Goal: Browse casually: Explore the website without a specific task or goal

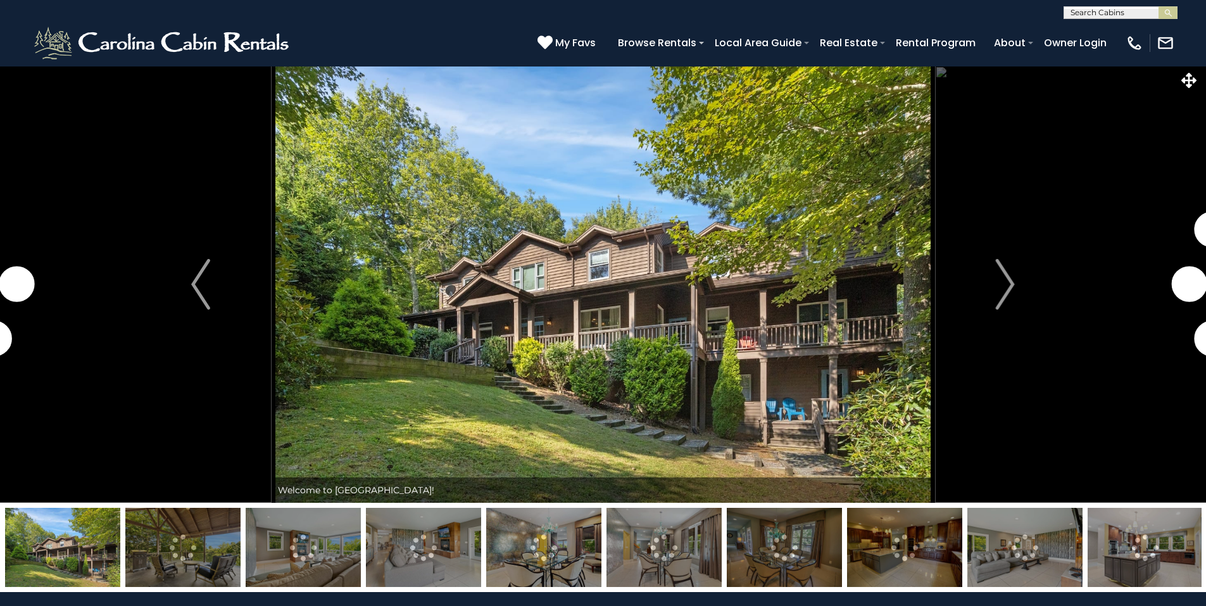
click at [204, 552] on img at bounding box center [182, 547] width 115 height 79
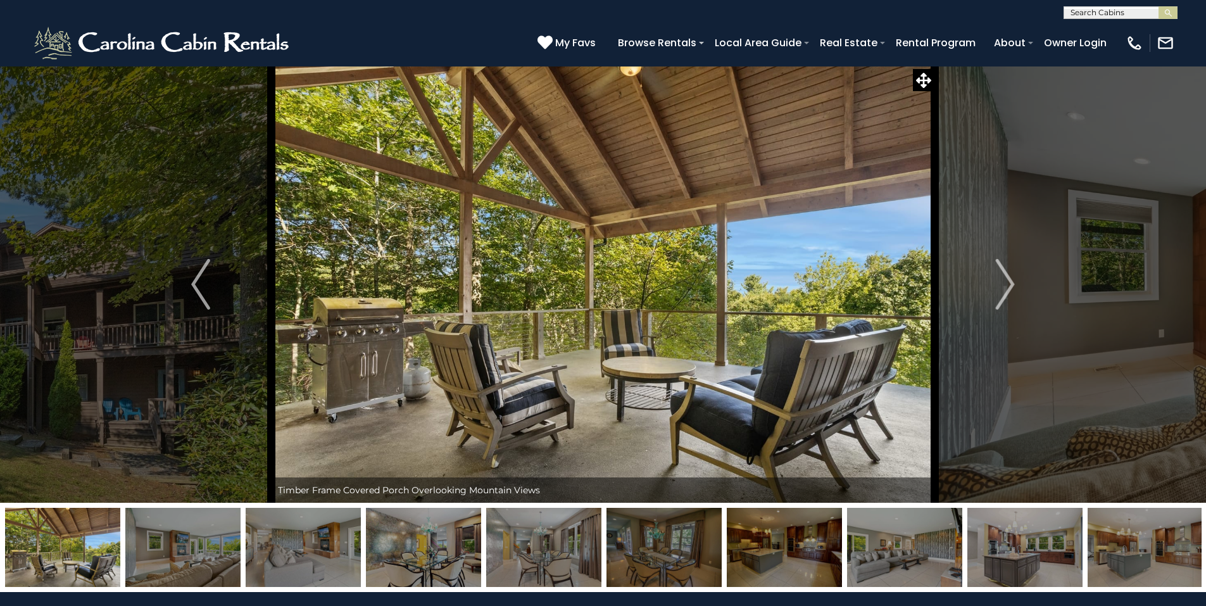
click at [192, 553] on img at bounding box center [182, 547] width 115 height 79
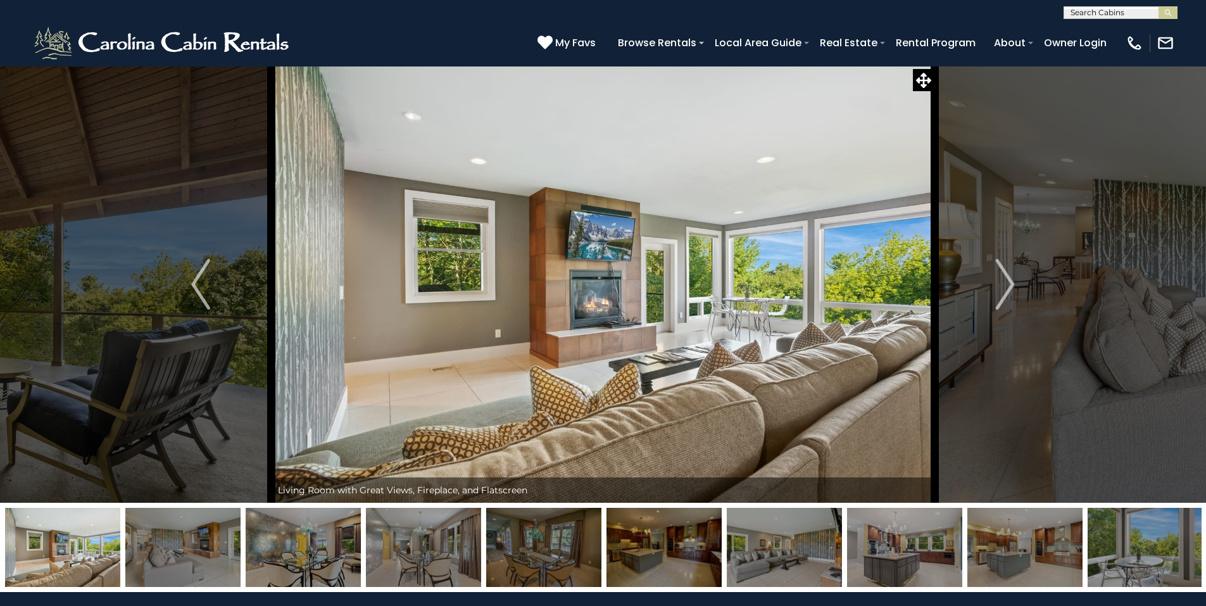
click at [208, 553] on img at bounding box center [182, 547] width 115 height 79
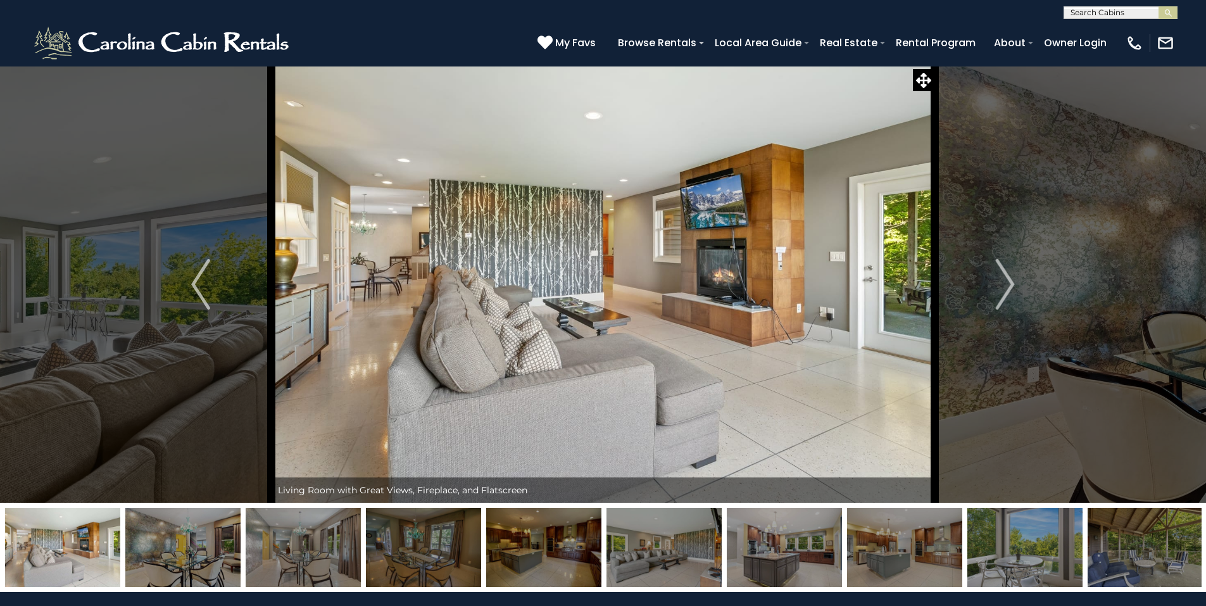
click at [274, 554] on img at bounding box center [303, 547] width 115 height 79
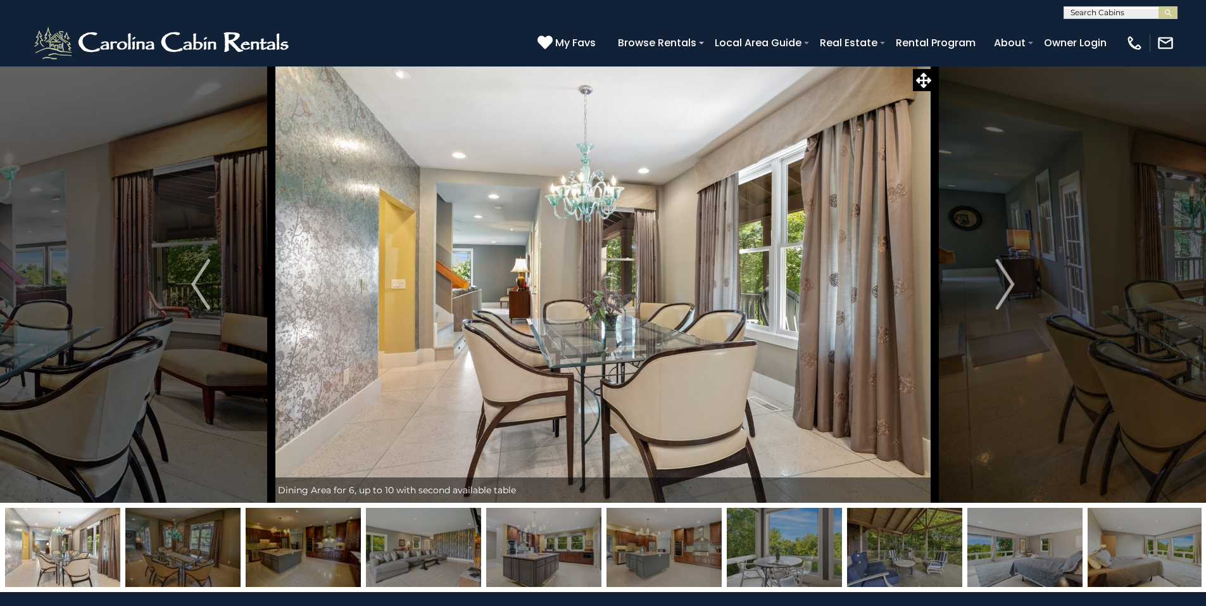
click at [317, 561] on img at bounding box center [303, 547] width 115 height 79
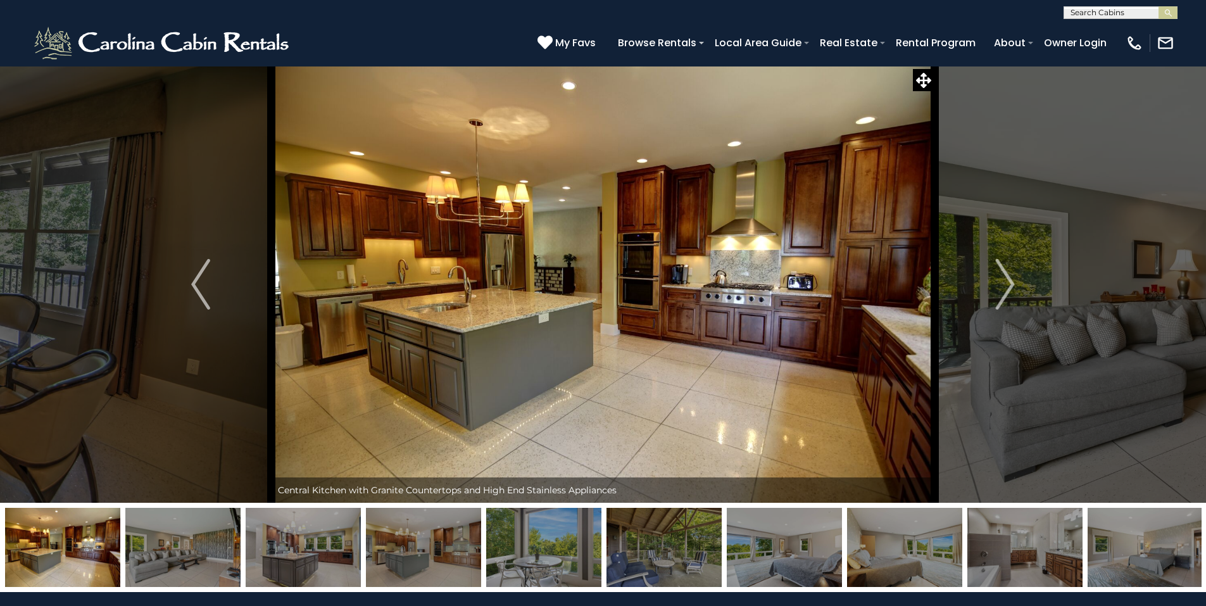
click at [431, 566] on img at bounding box center [423, 547] width 115 height 79
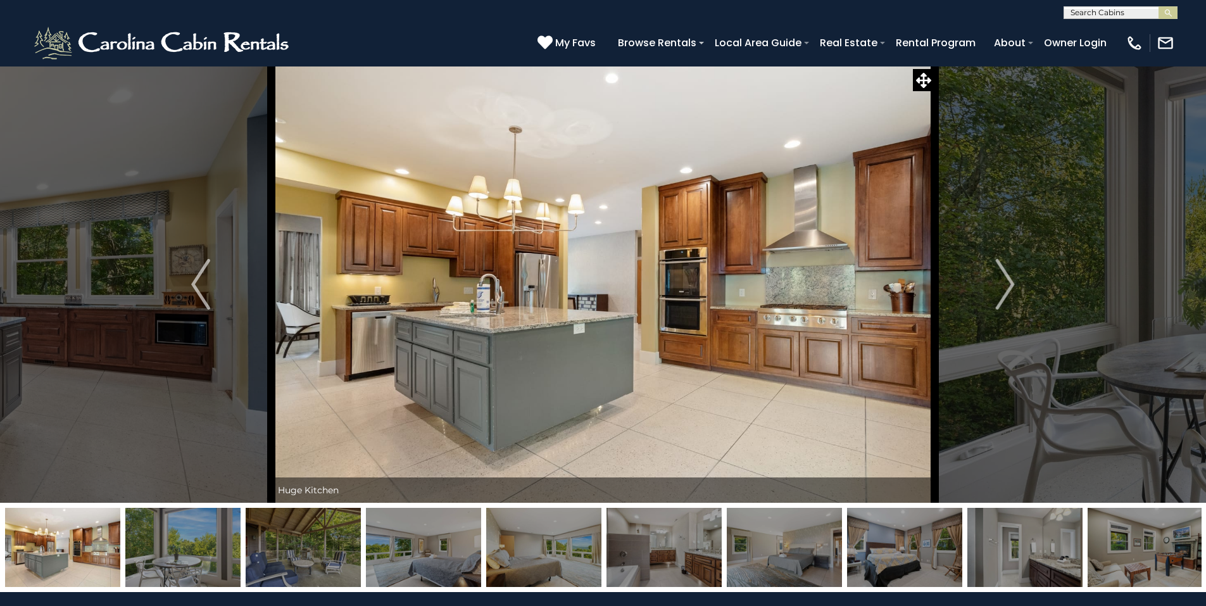
click at [791, 551] on img at bounding box center [784, 547] width 115 height 79
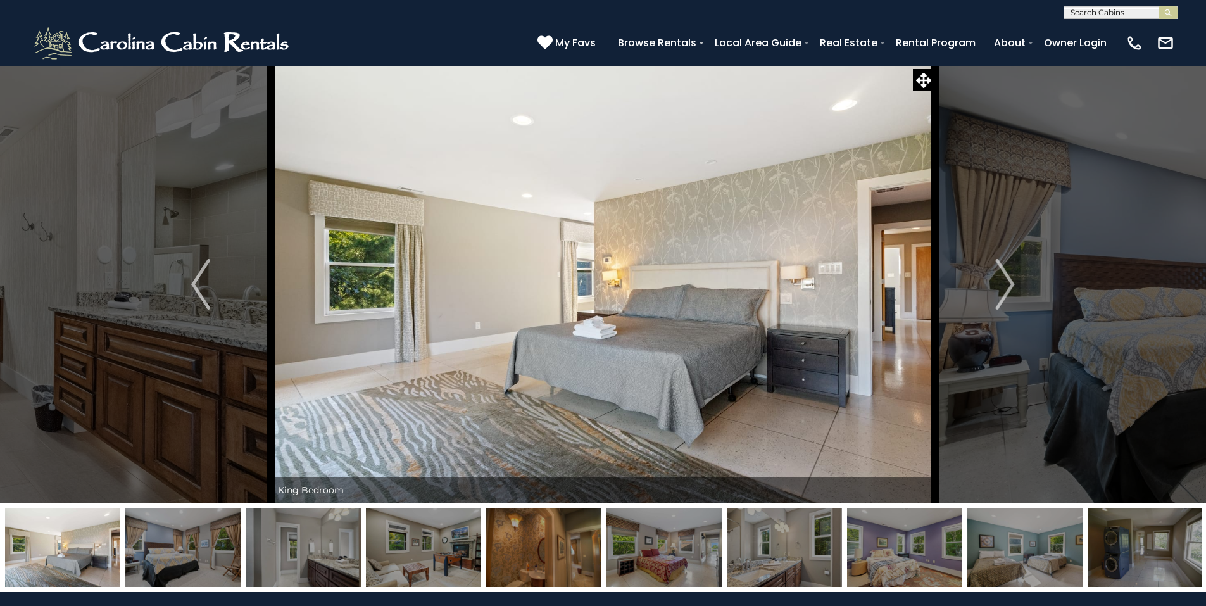
click at [911, 552] on img at bounding box center [904, 547] width 115 height 79
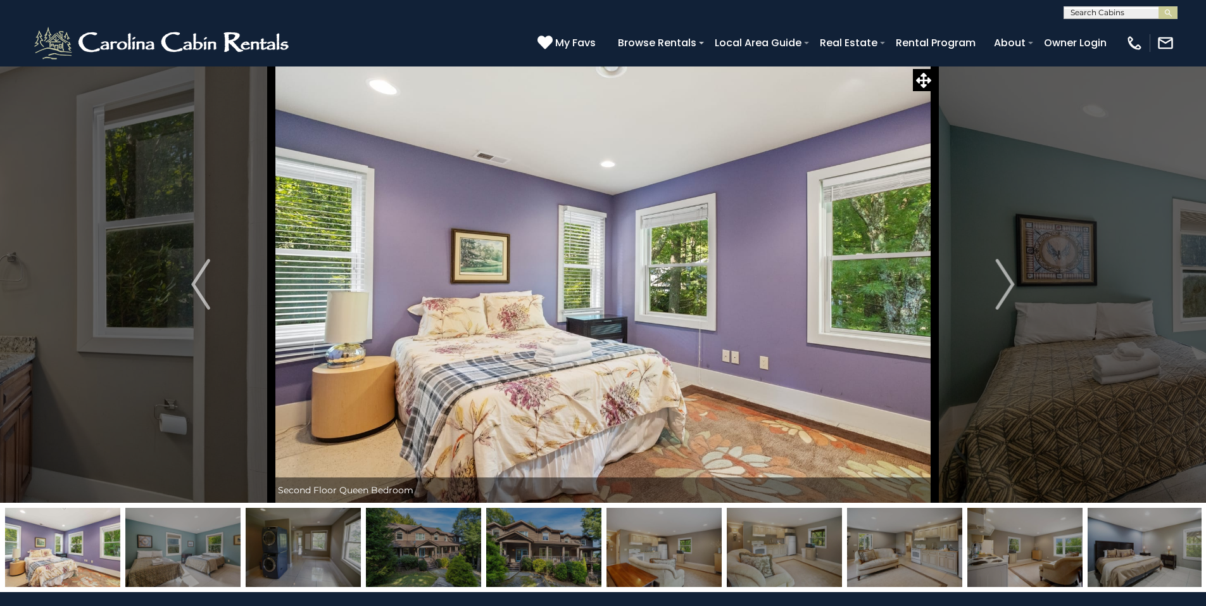
click at [911, 552] on img at bounding box center [904, 547] width 115 height 79
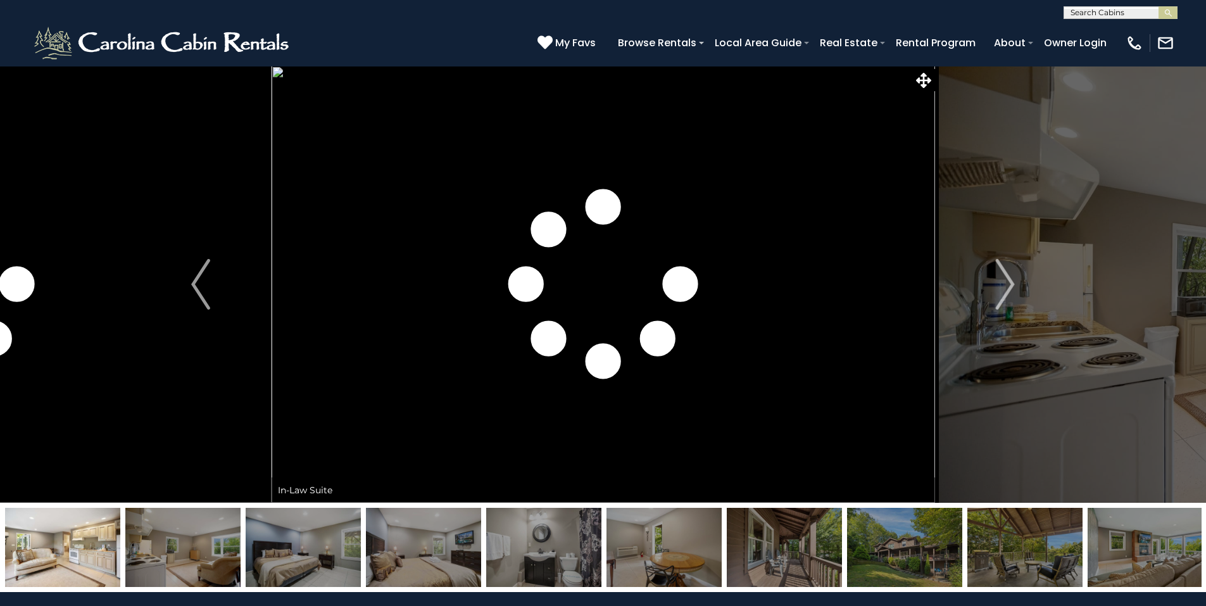
click at [911, 552] on img at bounding box center [904, 547] width 115 height 79
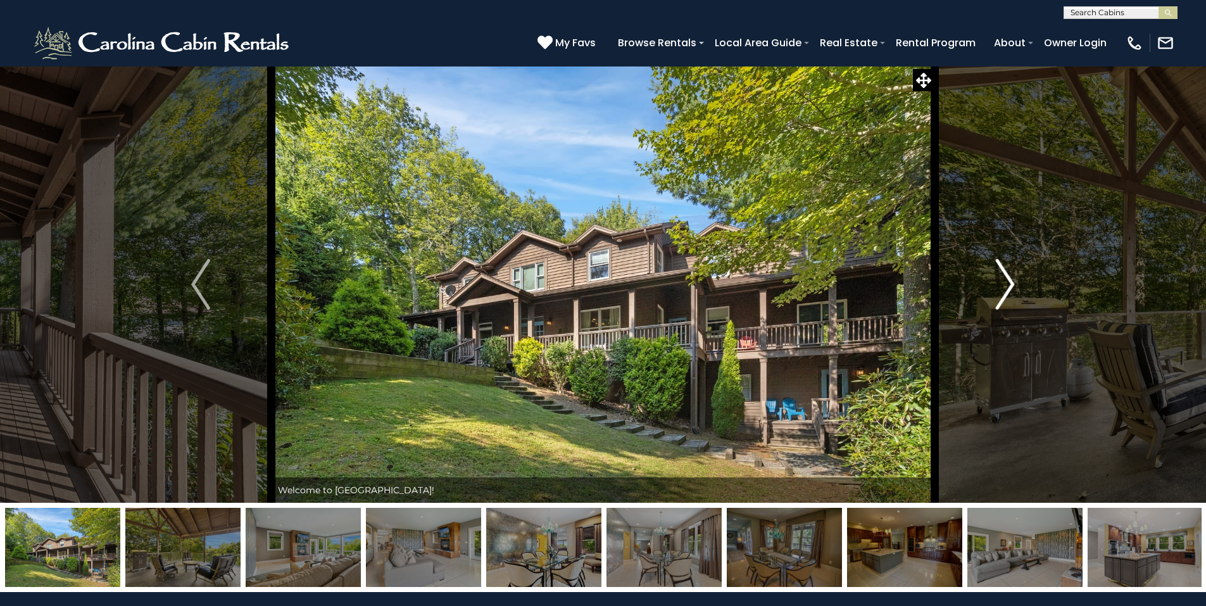
click at [1009, 278] on img "Next" at bounding box center [1004, 284] width 19 height 51
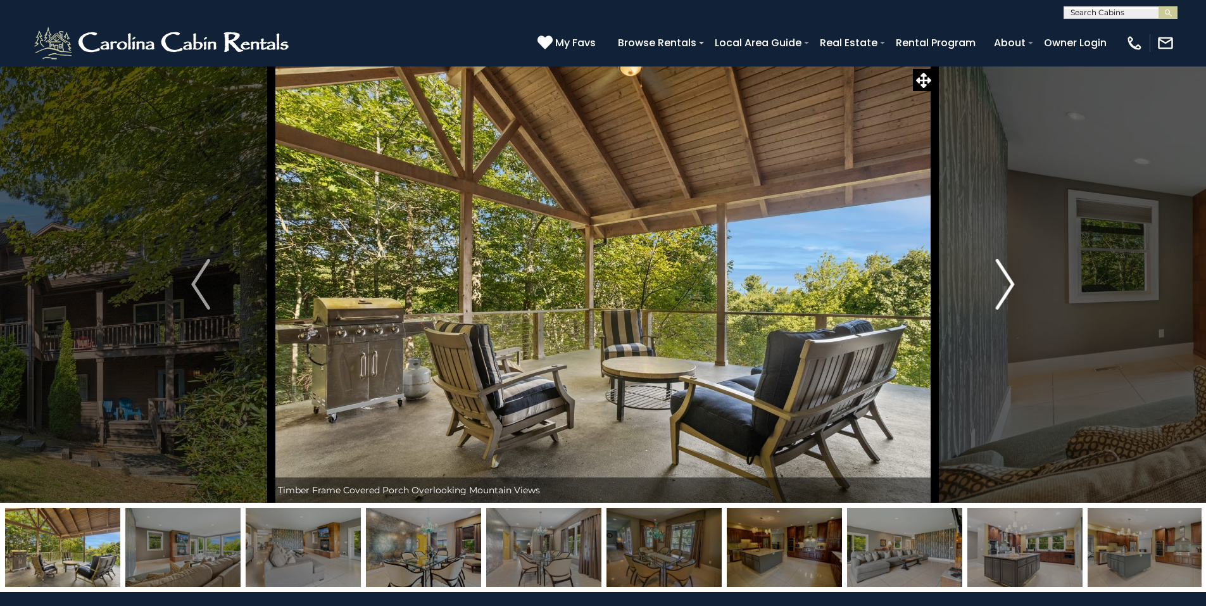
click at [1009, 278] on img "Next" at bounding box center [1004, 284] width 19 height 51
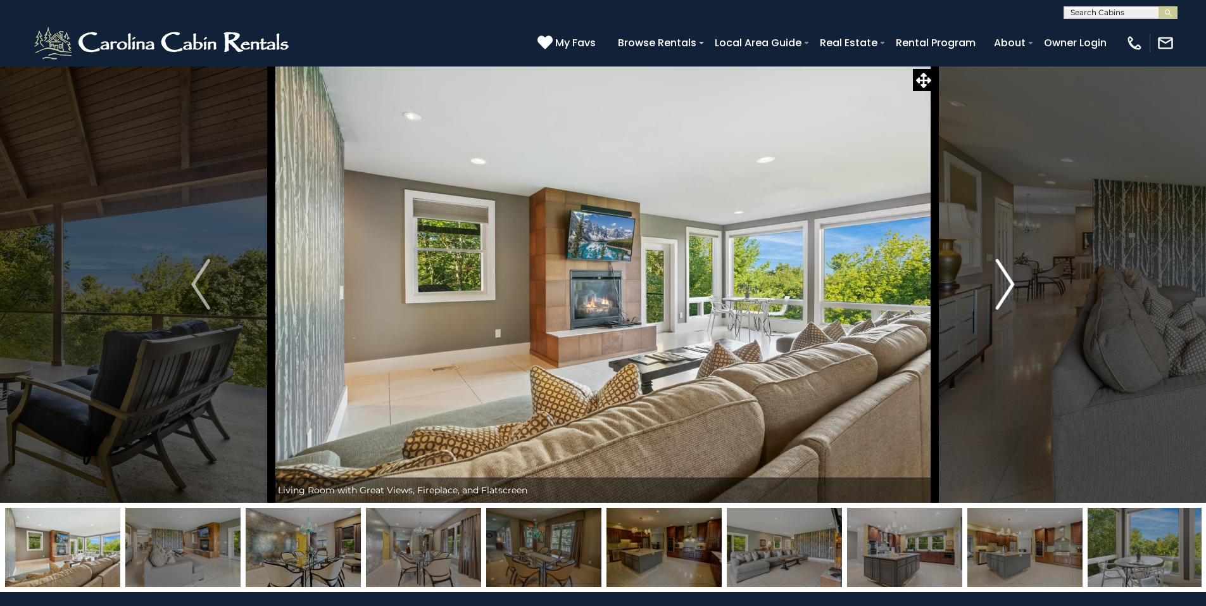
click at [1009, 278] on img "Next" at bounding box center [1004, 284] width 19 height 51
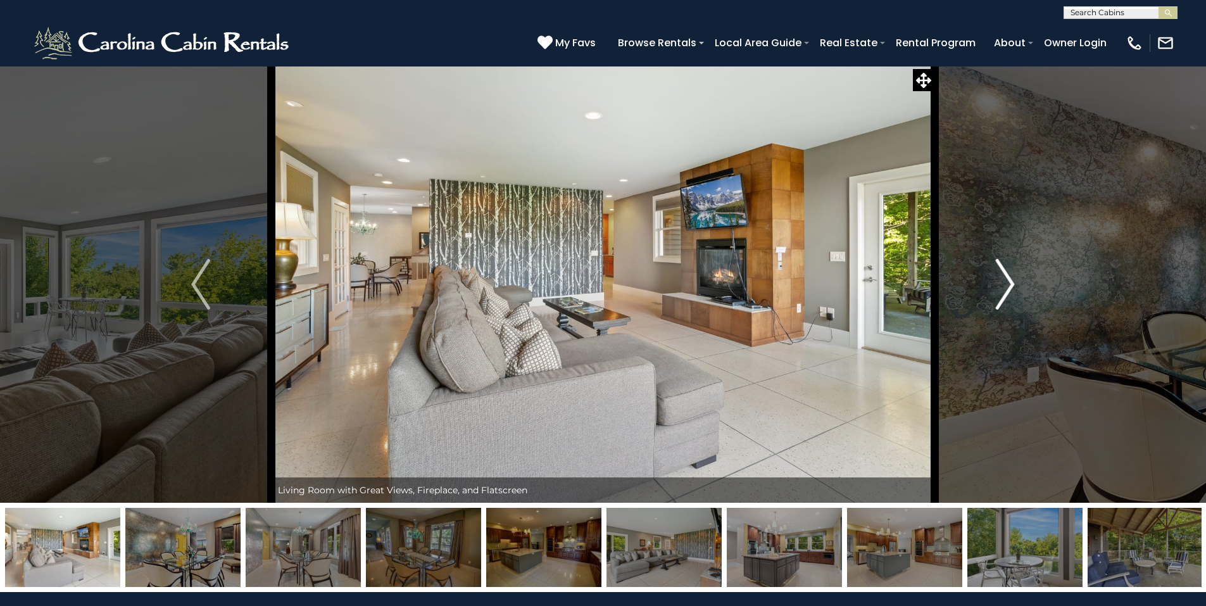
click at [1009, 278] on img "Next" at bounding box center [1004, 284] width 19 height 51
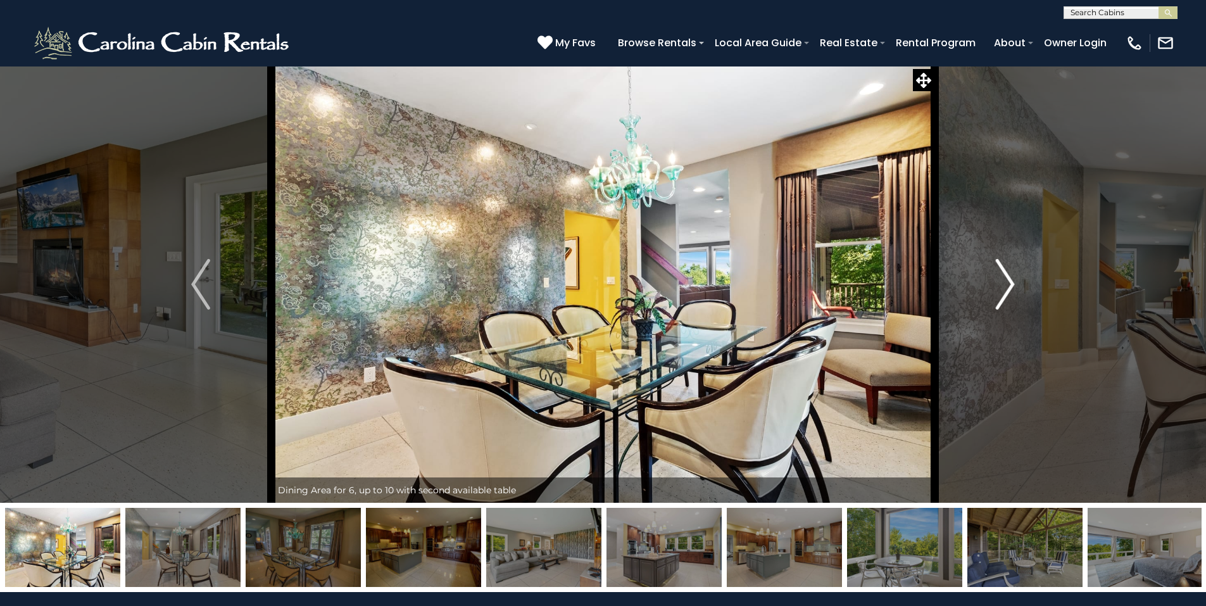
click at [1009, 278] on img "Next" at bounding box center [1004, 284] width 19 height 51
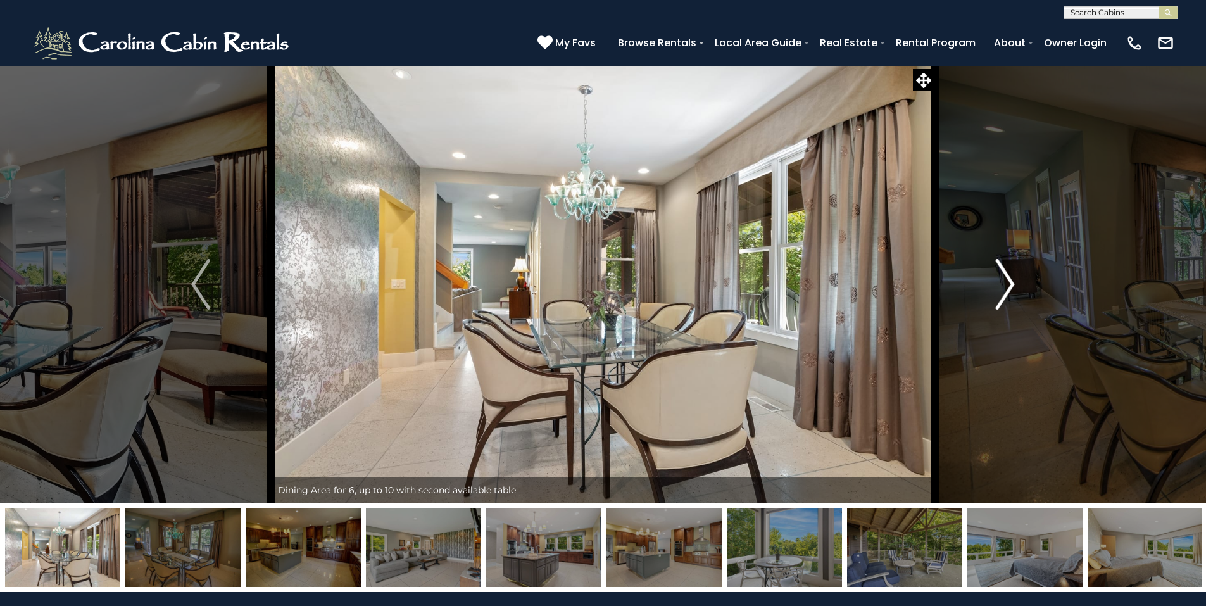
click at [1009, 278] on img "Next" at bounding box center [1004, 284] width 19 height 51
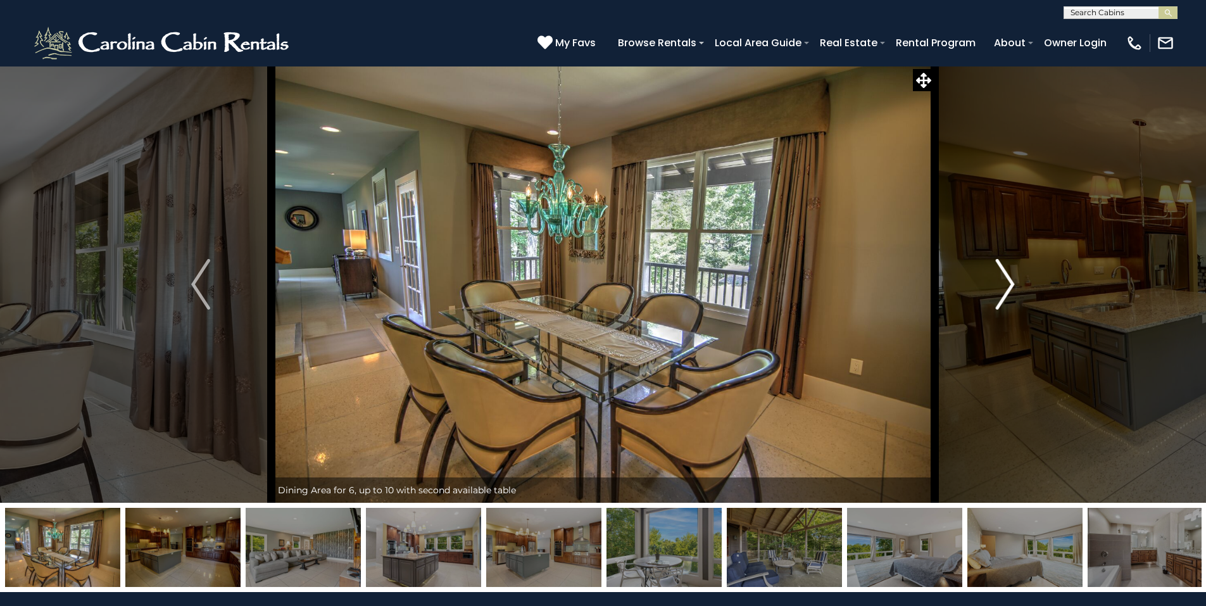
click at [1009, 278] on img "Next" at bounding box center [1004, 284] width 19 height 51
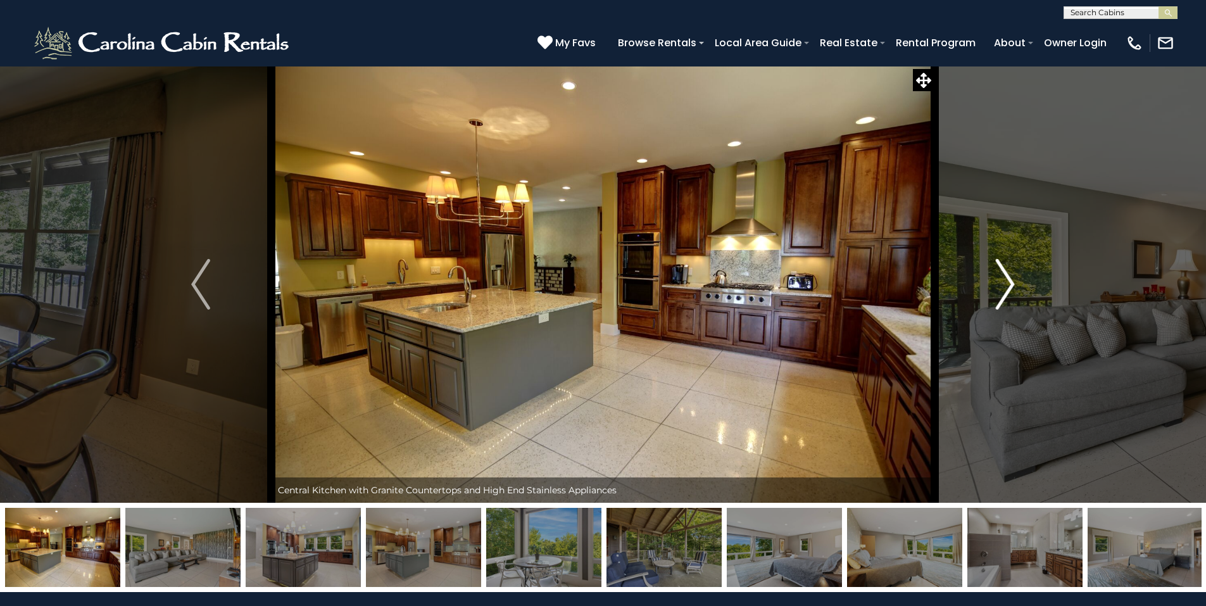
click at [1009, 278] on img "Next" at bounding box center [1004, 284] width 19 height 51
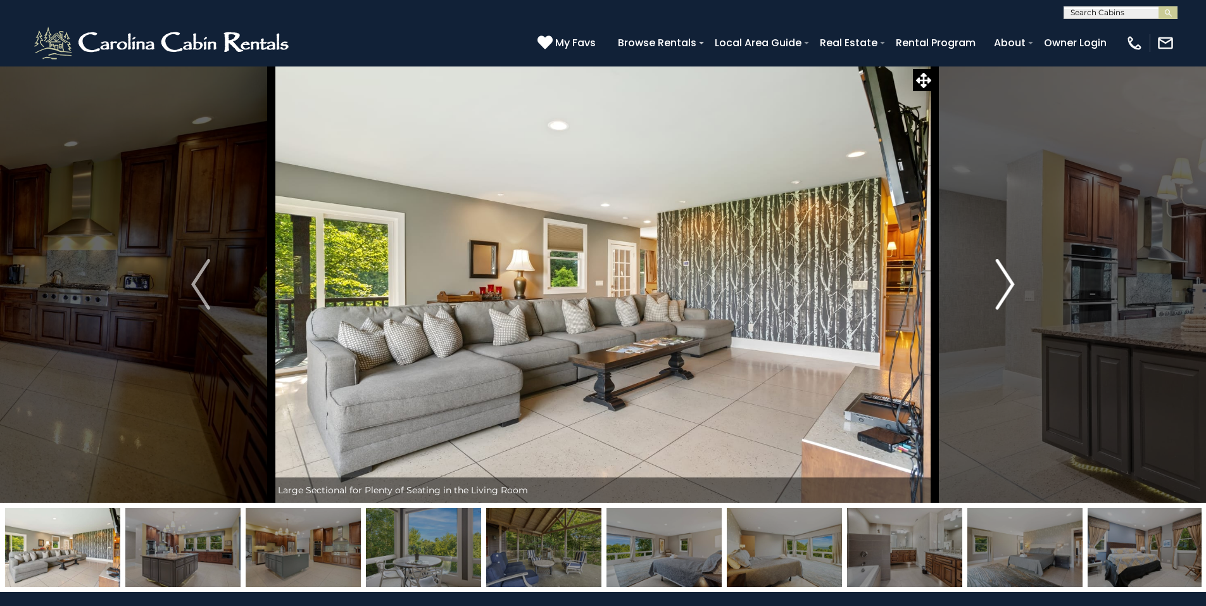
click at [1009, 278] on img "Next" at bounding box center [1004, 284] width 19 height 51
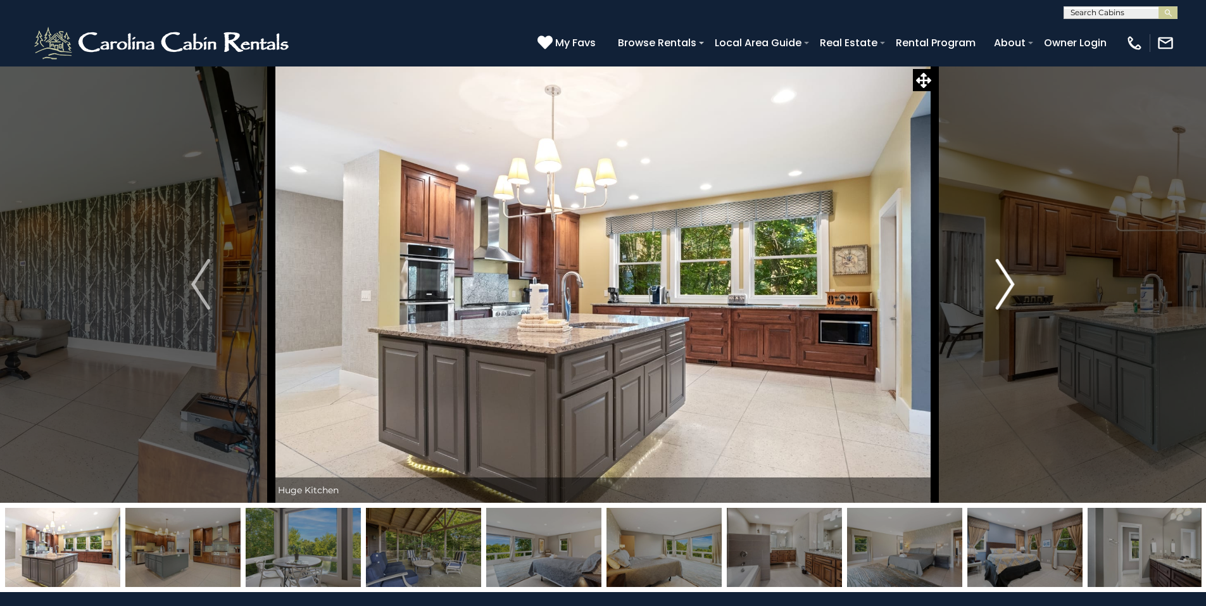
click at [1009, 278] on img "Next" at bounding box center [1004, 284] width 19 height 51
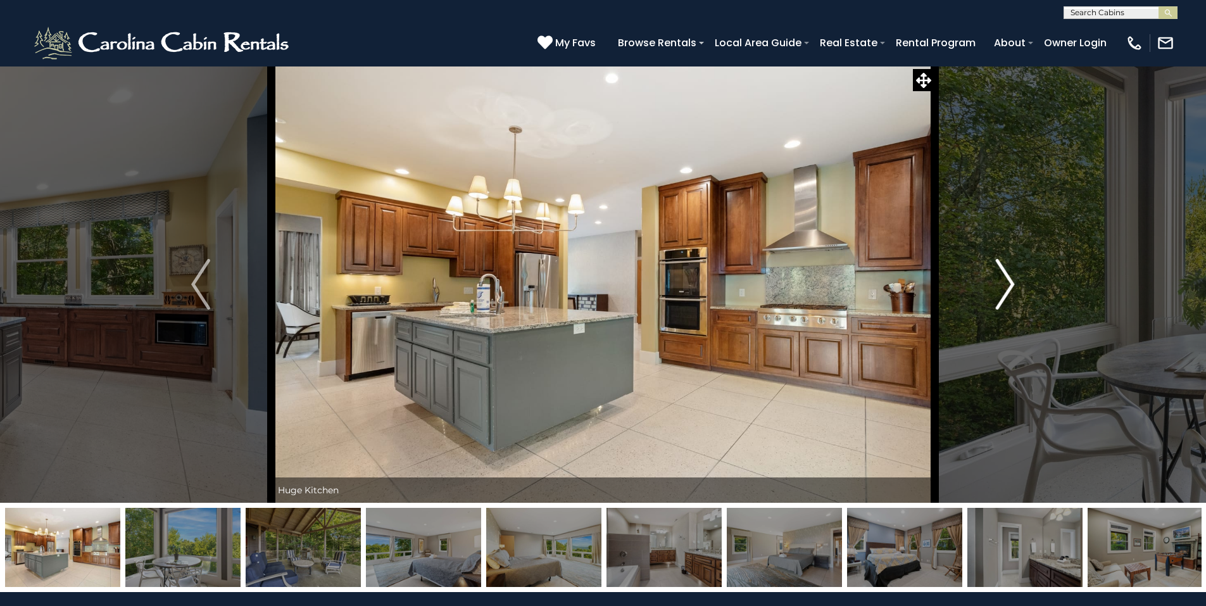
click at [1009, 278] on img "Next" at bounding box center [1004, 284] width 19 height 51
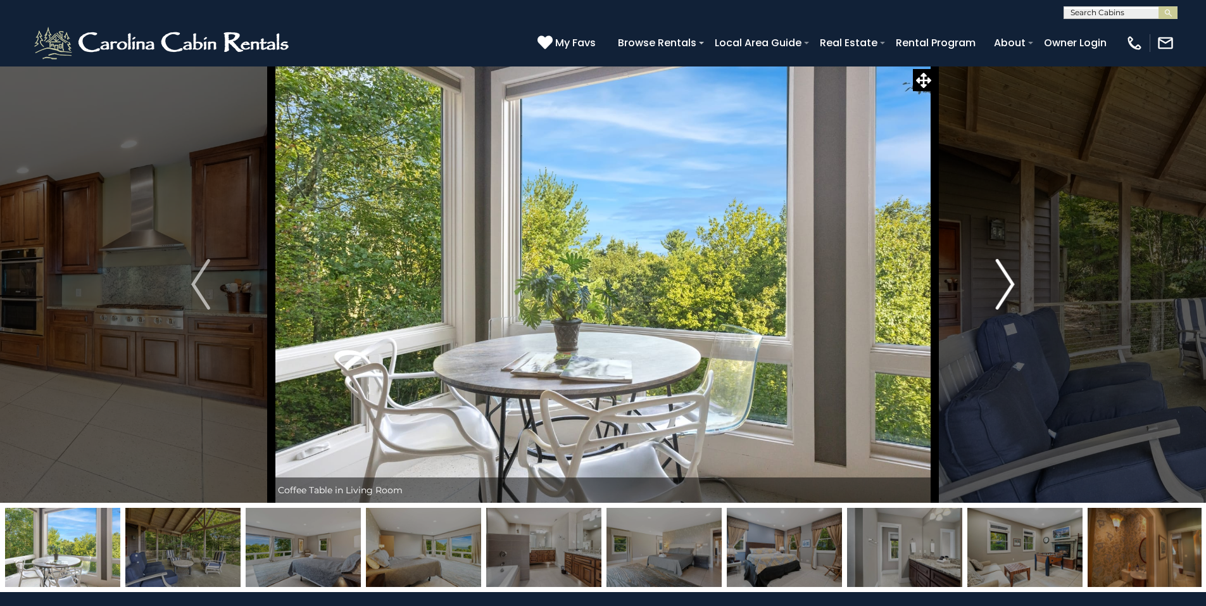
click at [1009, 278] on img "Next" at bounding box center [1004, 284] width 19 height 51
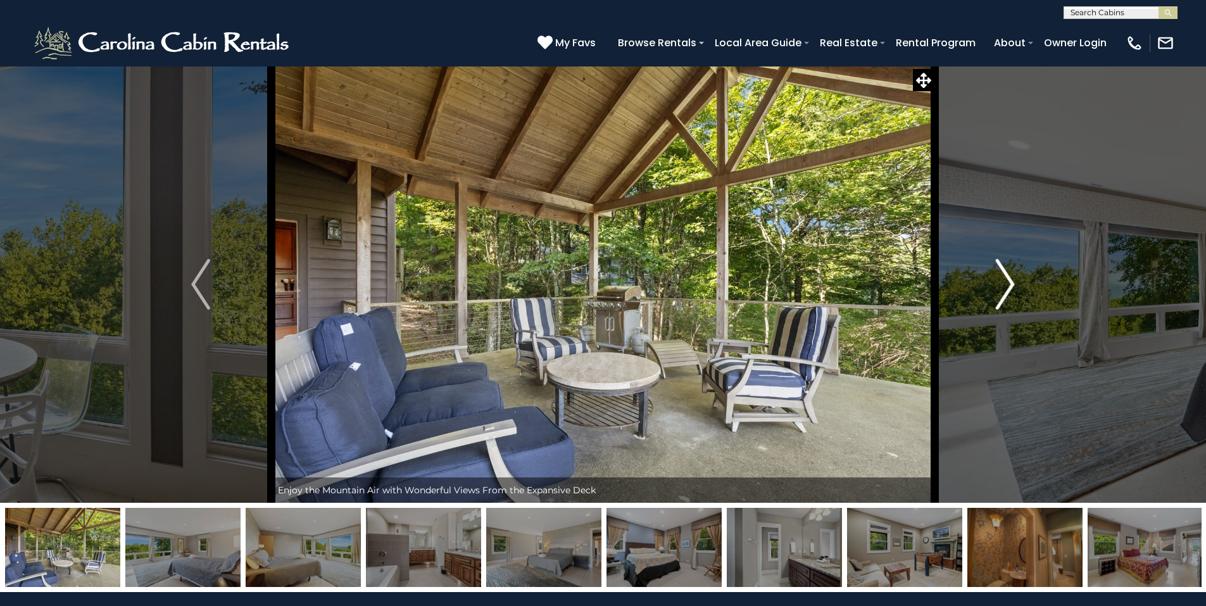
click at [1009, 278] on img "Next" at bounding box center [1004, 284] width 19 height 51
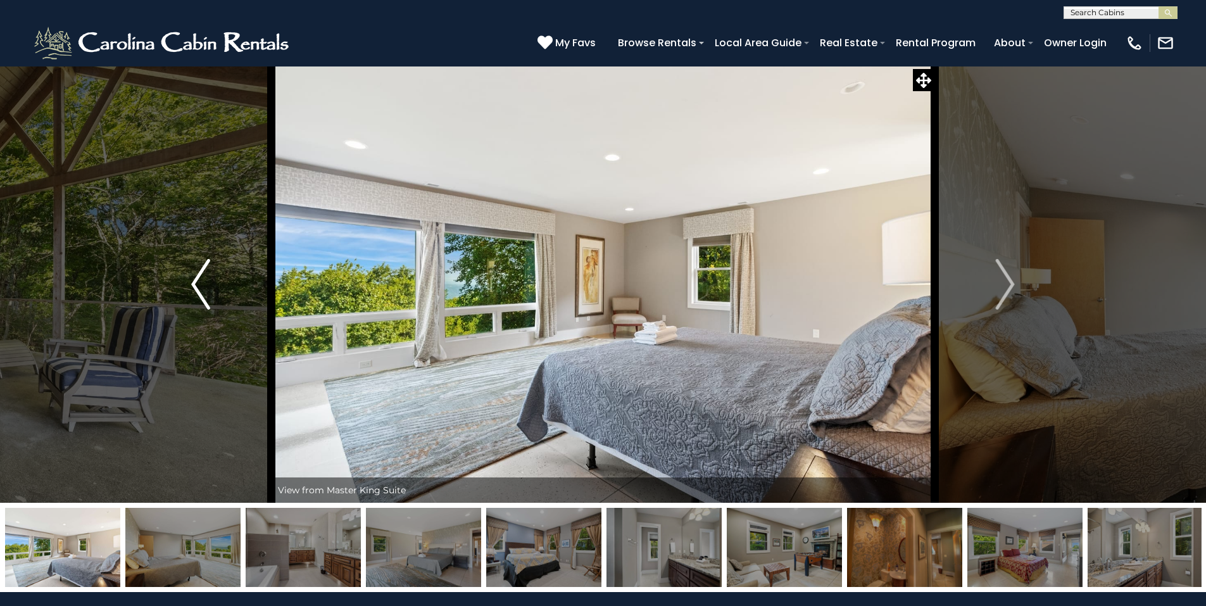
click at [191, 287] on img "Previous" at bounding box center [200, 284] width 19 height 51
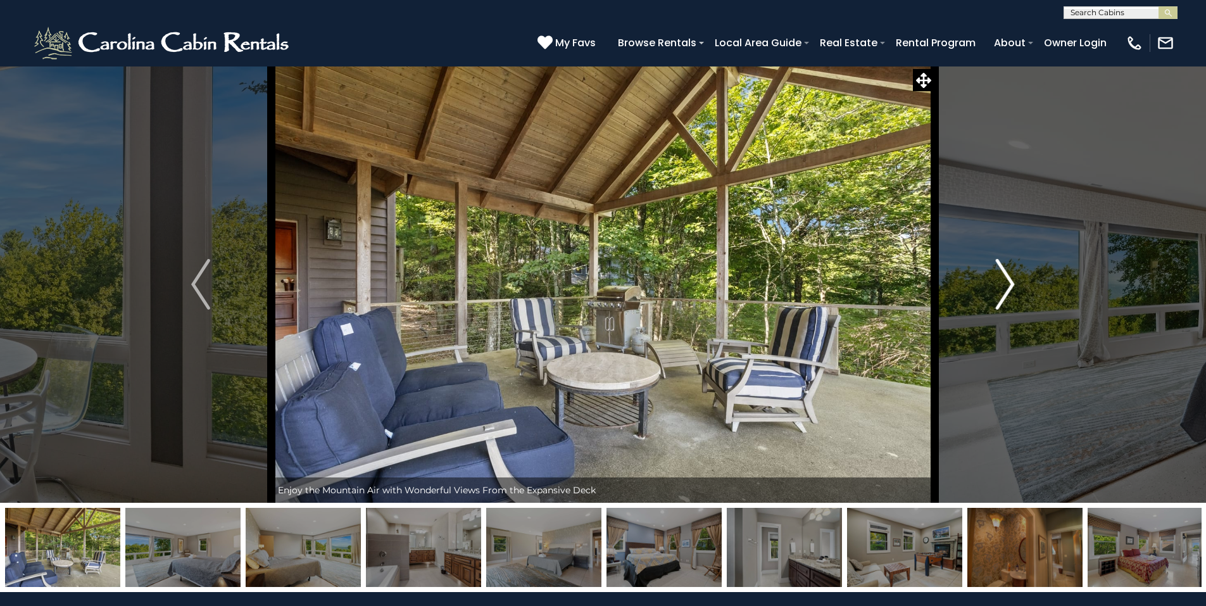
click at [1013, 285] on img "Next" at bounding box center [1004, 284] width 19 height 51
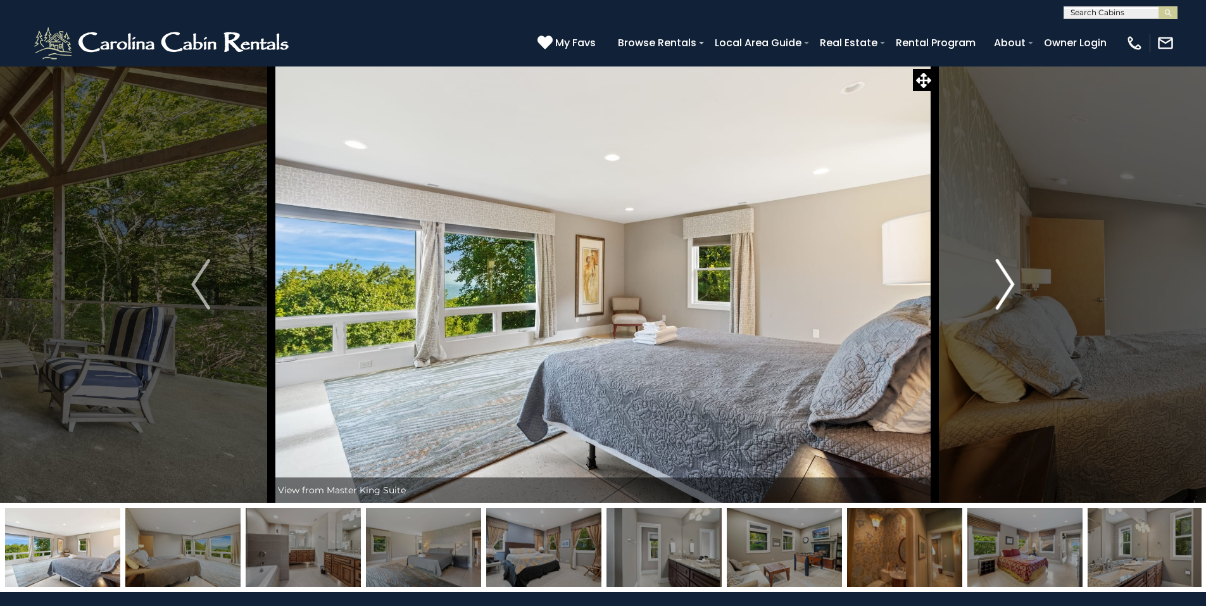
click at [1013, 285] on img "Next" at bounding box center [1004, 284] width 19 height 51
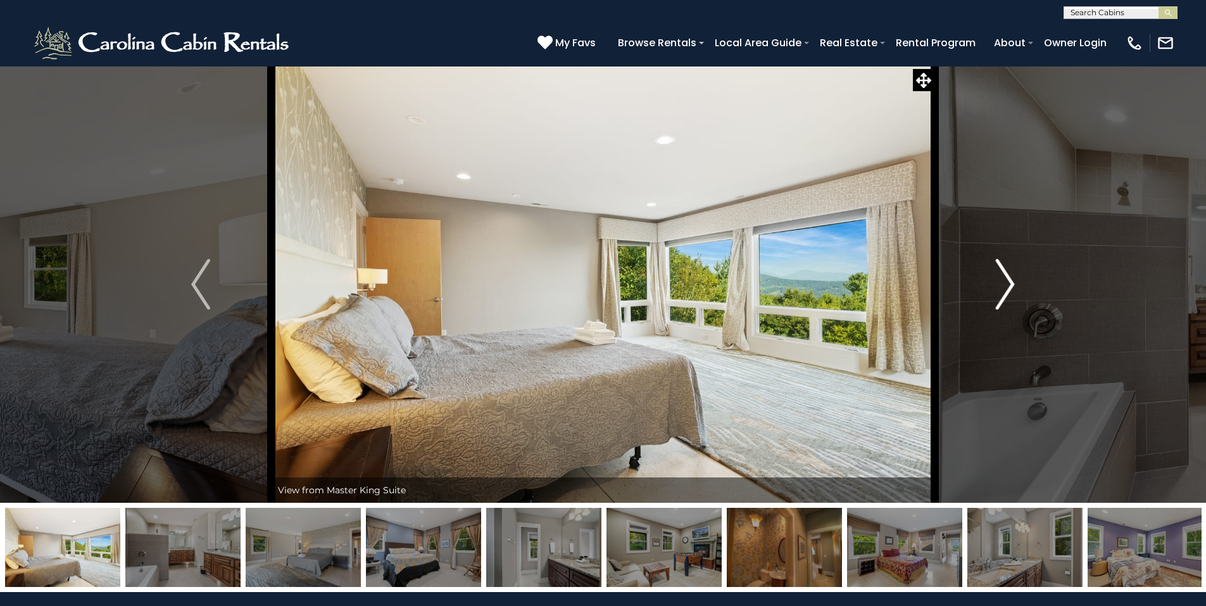
click at [1013, 285] on img "Next" at bounding box center [1004, 284] width 19 height 51
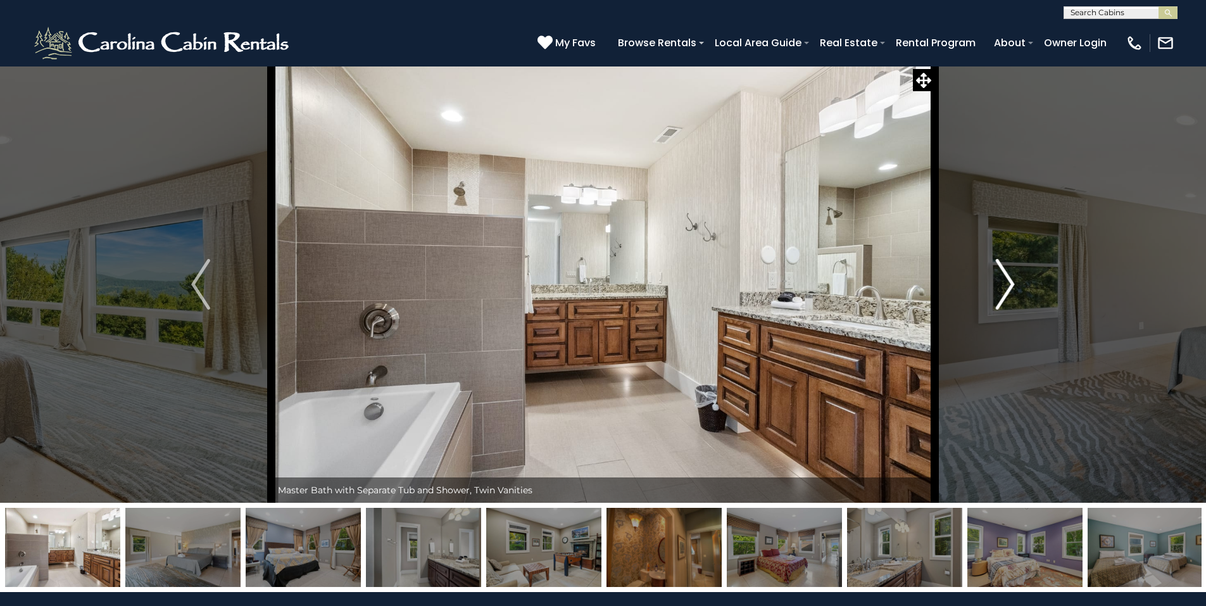
click at [1013, 285] on img "Next" at bounding box center [1004, 284] width 19 height 51
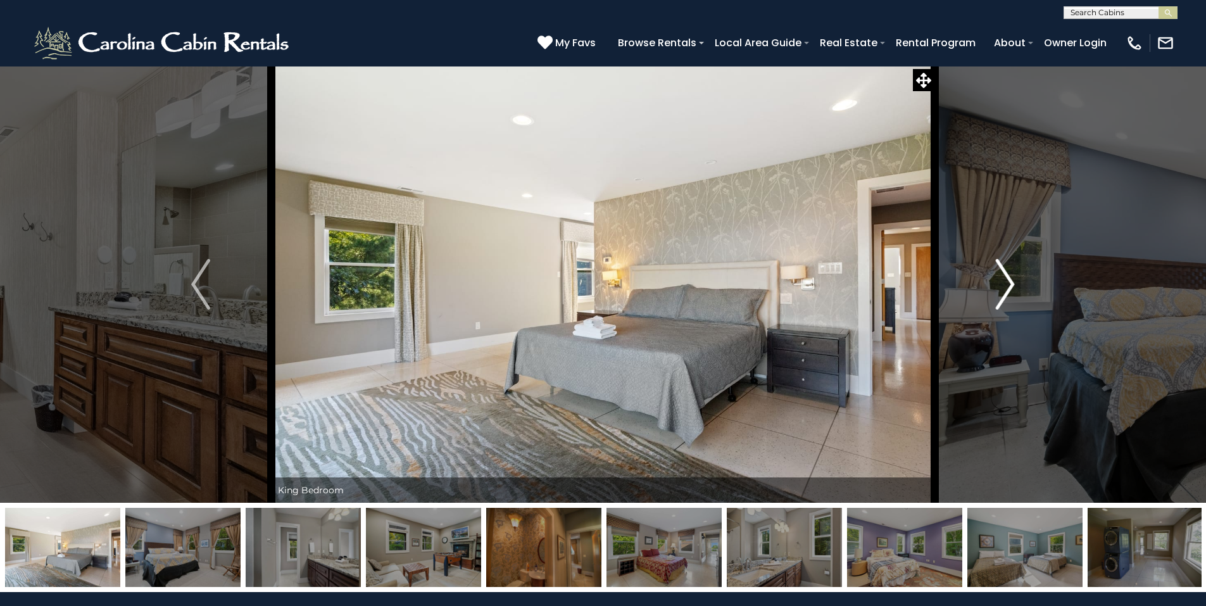
click at [1013, 285] on img "Next" at bounding box center [1004, 284] width 19 height 51
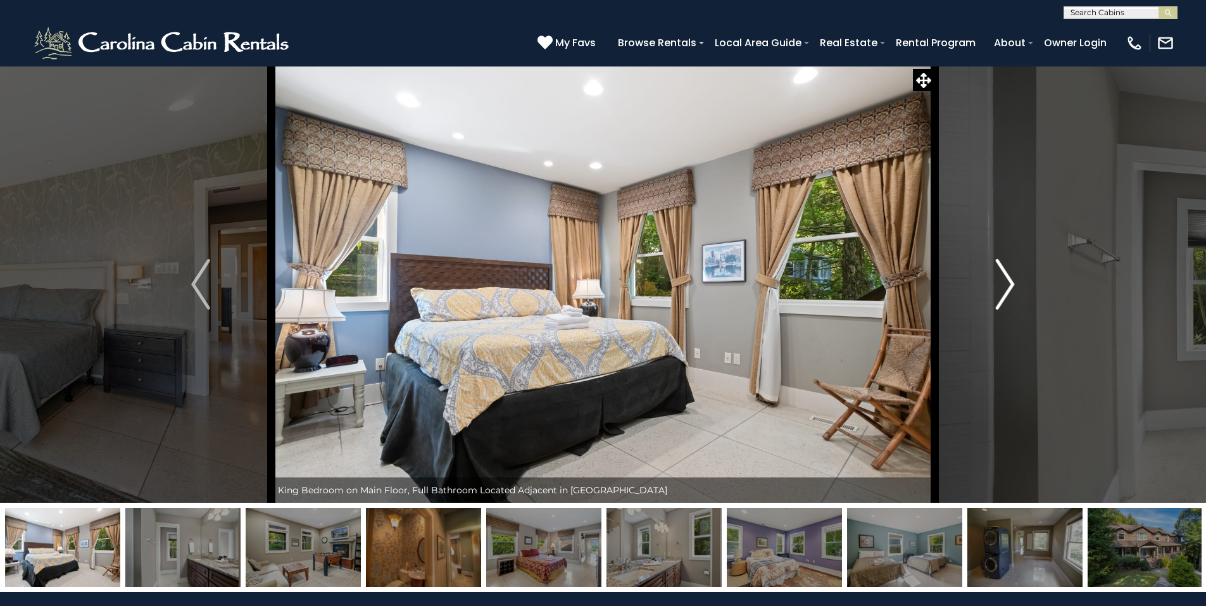
click at [1013, 285] on img "Next" at bounding box center [1004, 284] width 19 height 51
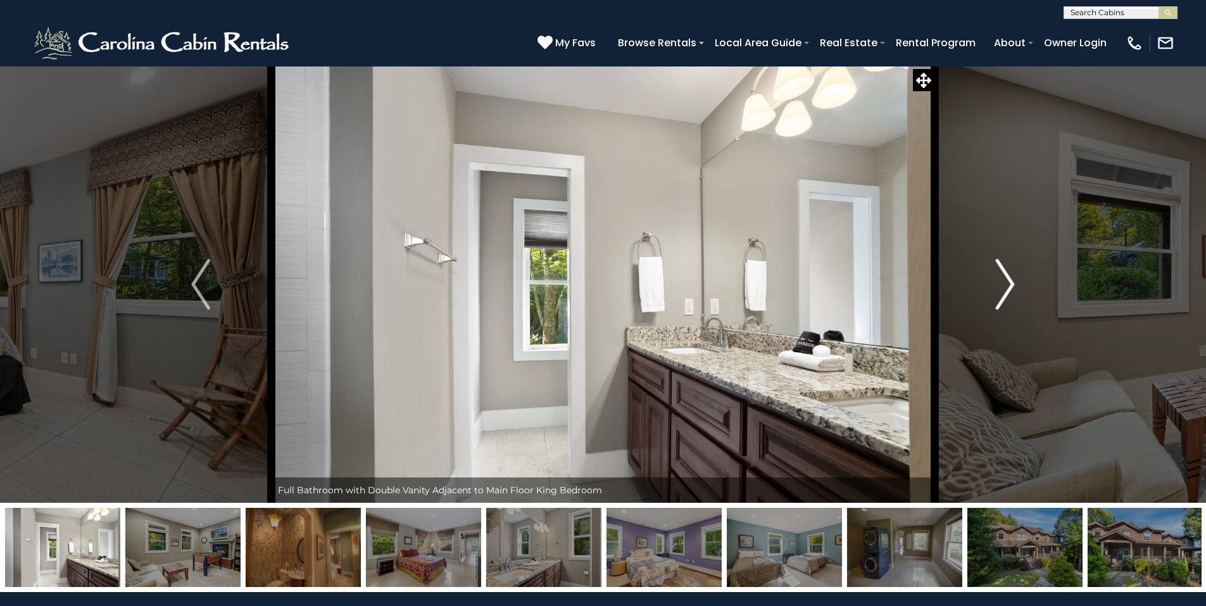
click at [1013, 285] on img "Next" at bounding box center [1004, 284] width 19 height 51
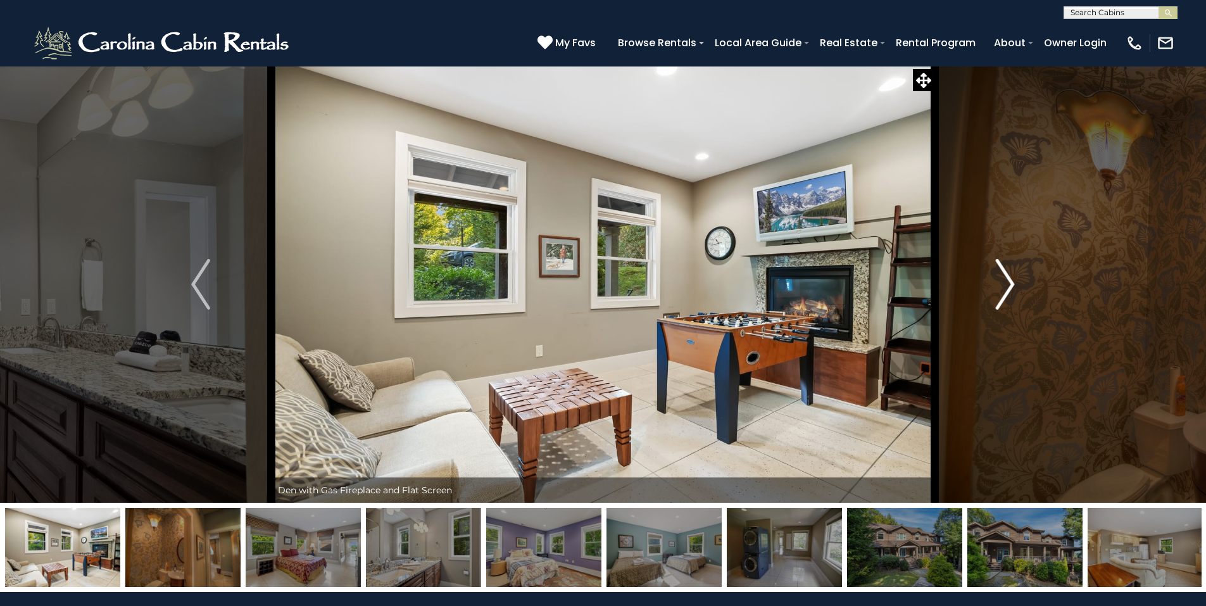
click at [1013, 285] on img "Next" at bounding box center [1004, 284] width 19 height 51
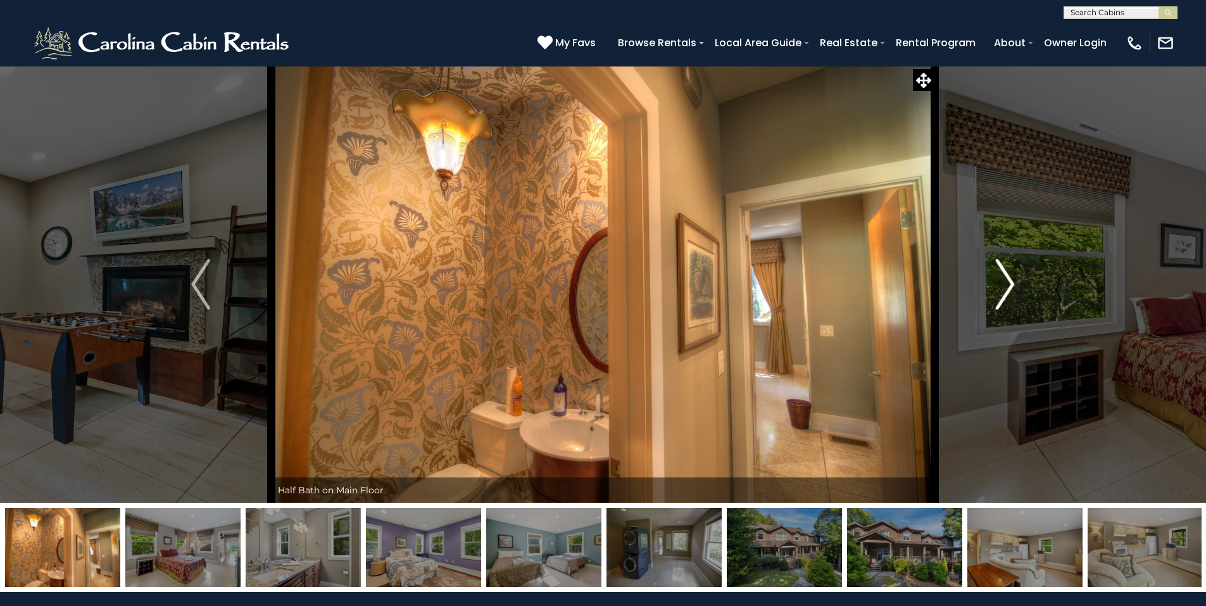
click at [1013, 285] on img "Next" at bounding box center [1004, 284] width 19 height 51
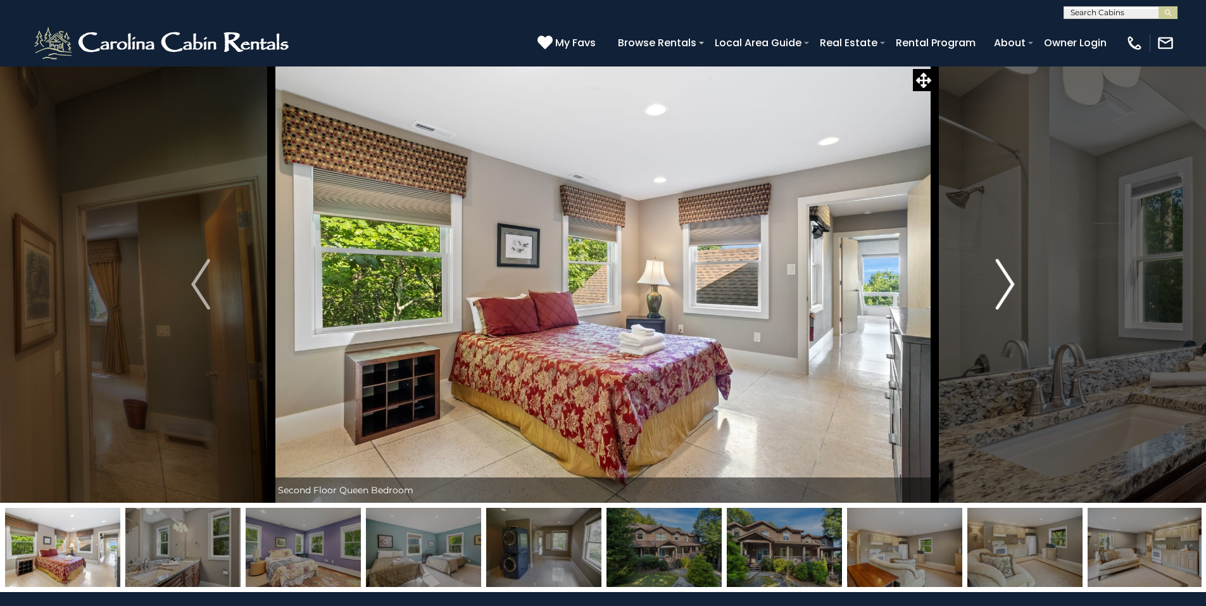
click at [1013, 285] on img "Next" at bounding box center [1004, 284] width 19 height 51
